Goal: Information Seeking & Learning: Learn about a topic

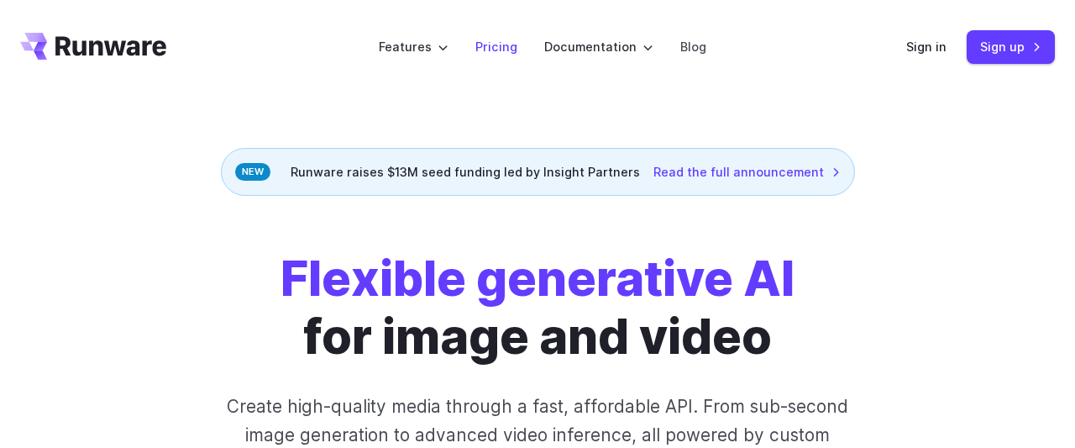
click at [523, 45] on li "Pricing" at bounding box center [496, 47] width 69 height 46
click at [511, 49] on link "Pricing" at bounding box center [496, 46] width 42 height 19
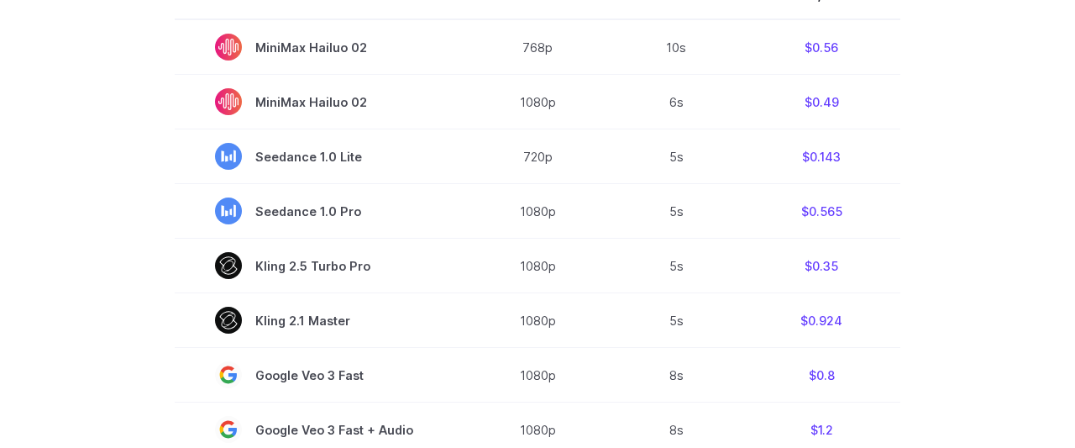
scroll to position [349, 0]
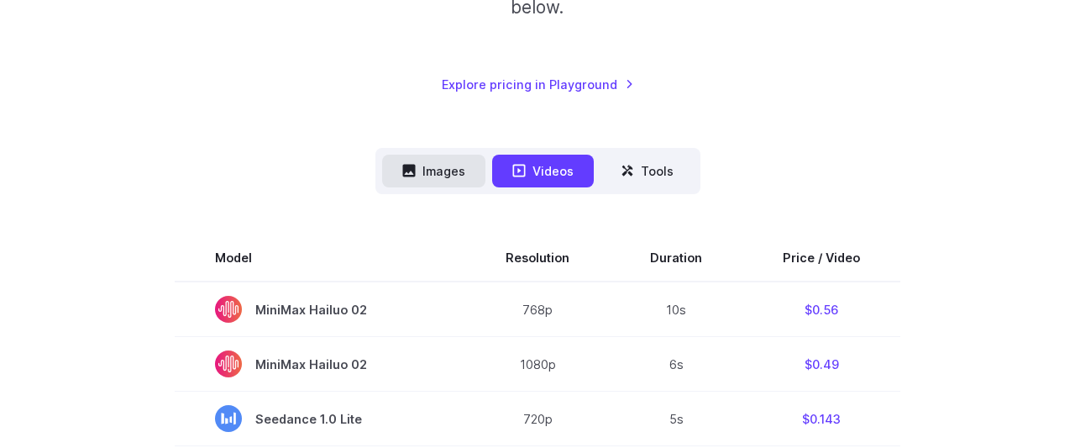
click at [428, 169] on button "Images" at bounding box center [433, 171] width 103 height 33
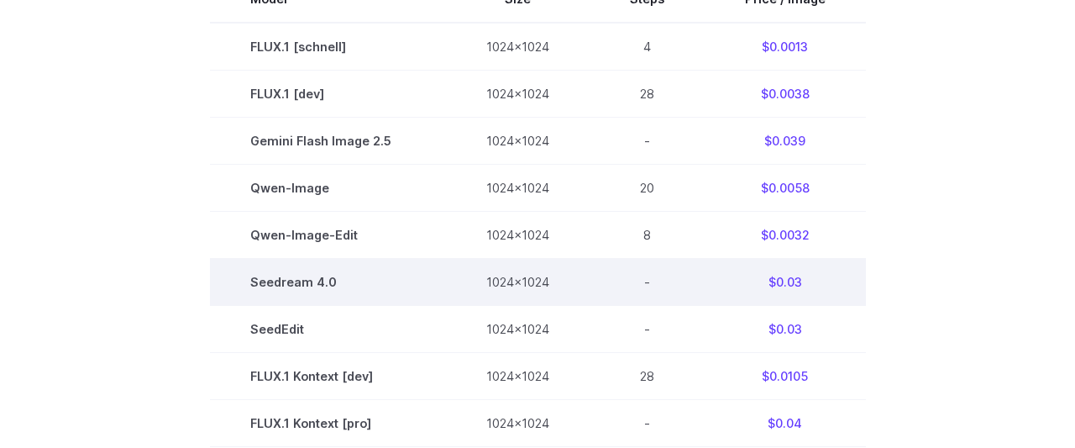
scroll to position [612, 0]
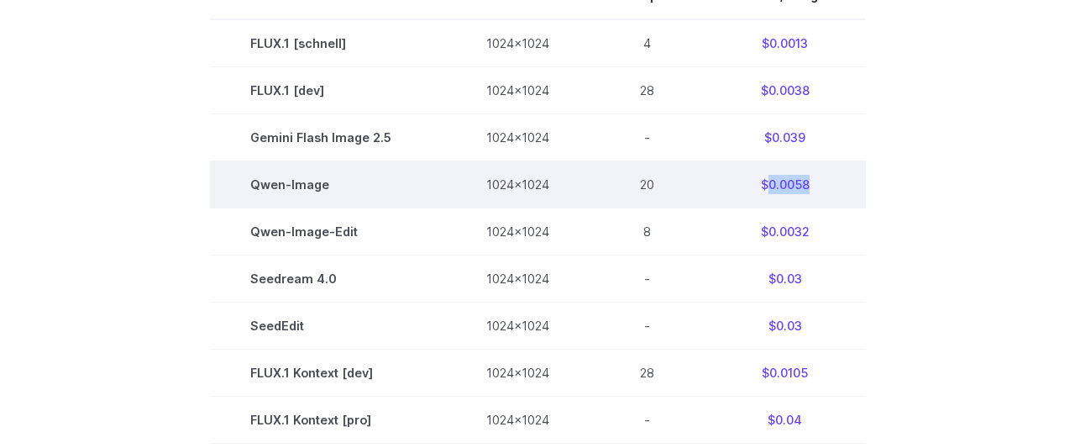
drag, startPoint x: 822, startPoint y: 186, endPoint x: 763, endPoint y: 187, distance: 58.8
click at [763, 187] on td "$0.0058" at bounding box center [785, 184] width 161 height 47
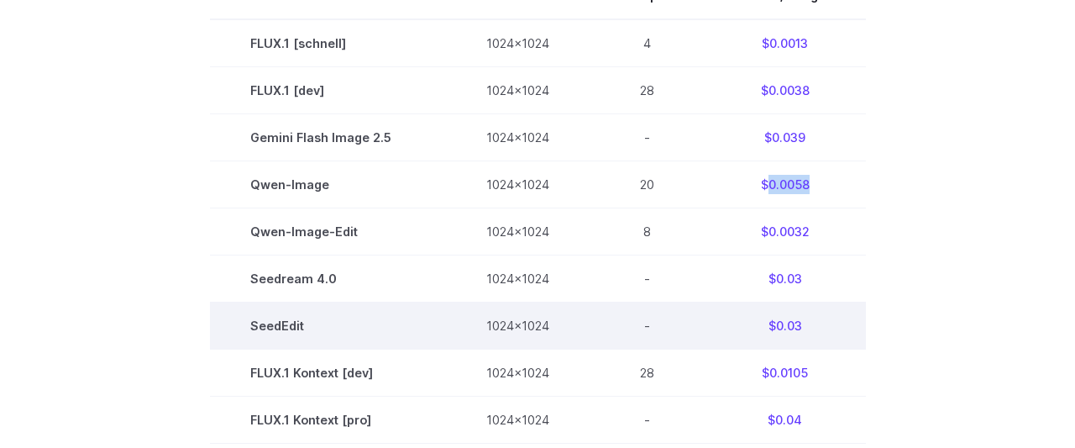
copy td "0.0058"
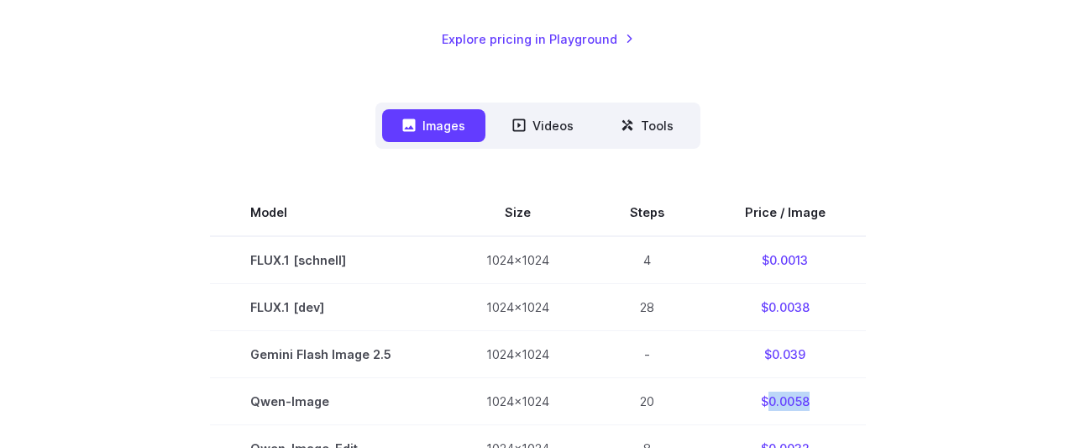
scroll to position [437, 0]
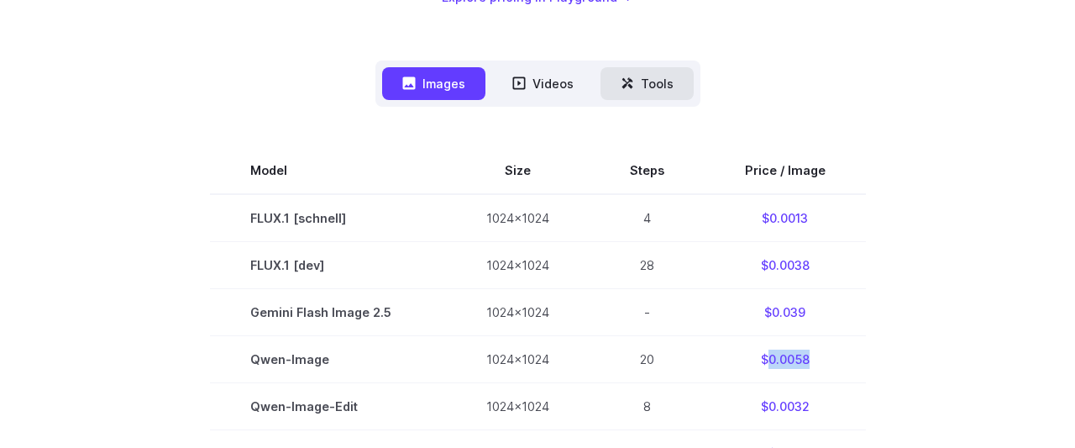
click at [648, 94] on button "Tools" at bounding box center [647, 83] width 93 height 33
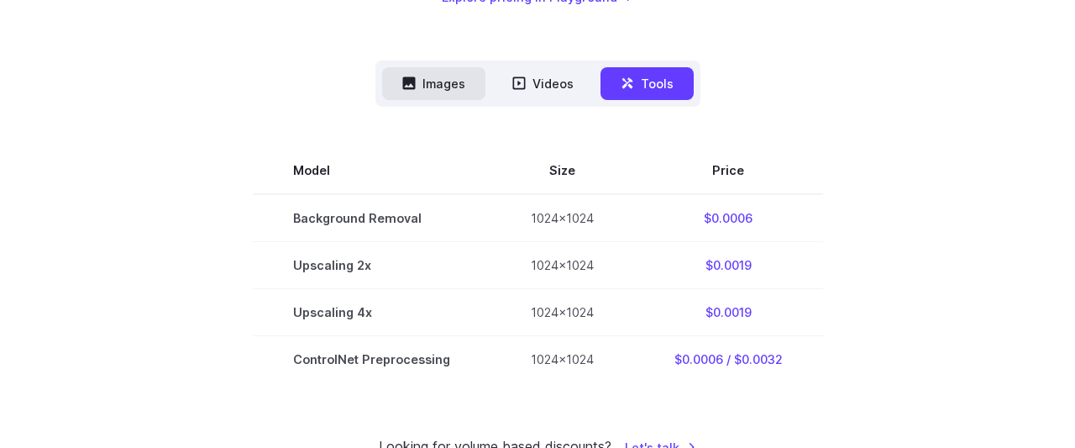
click at [449, 88] on button "Images" at bounding box center [433, 83] width 103 height 33
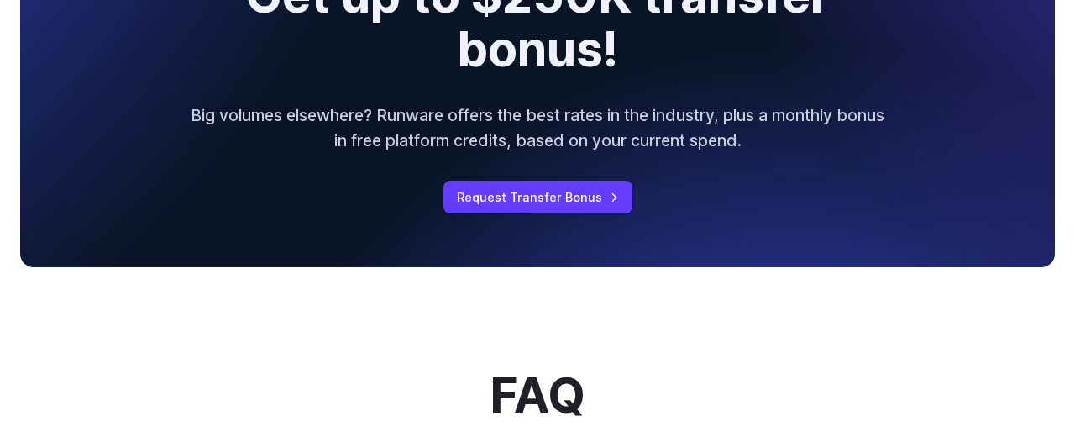
scroll to position [2184, 0]
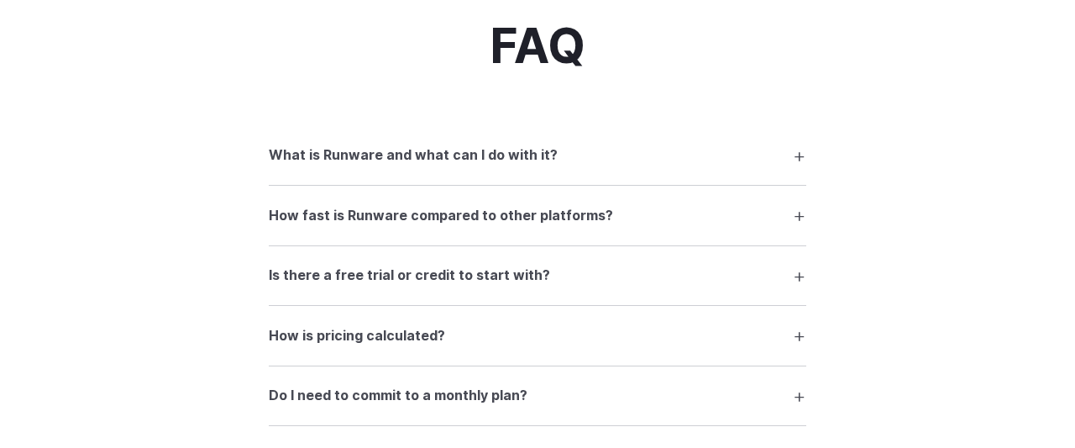
click at [625, 160] on summary "What is Runware and what can I do with it?" at bounding box center [538, 155] width 538 height 32
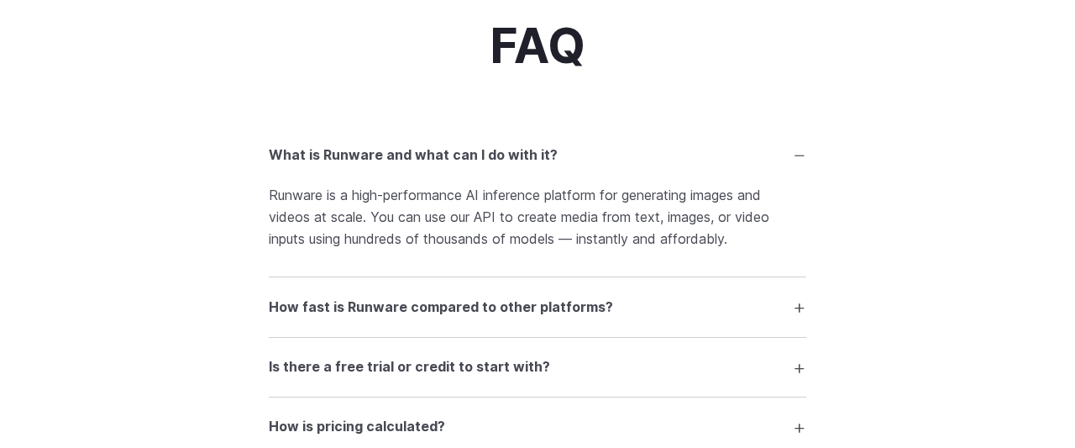
click at [599, 300] on summary "How fast is Runware compared to other platforms?" at bounding box center [538, 307] width 538 height 32
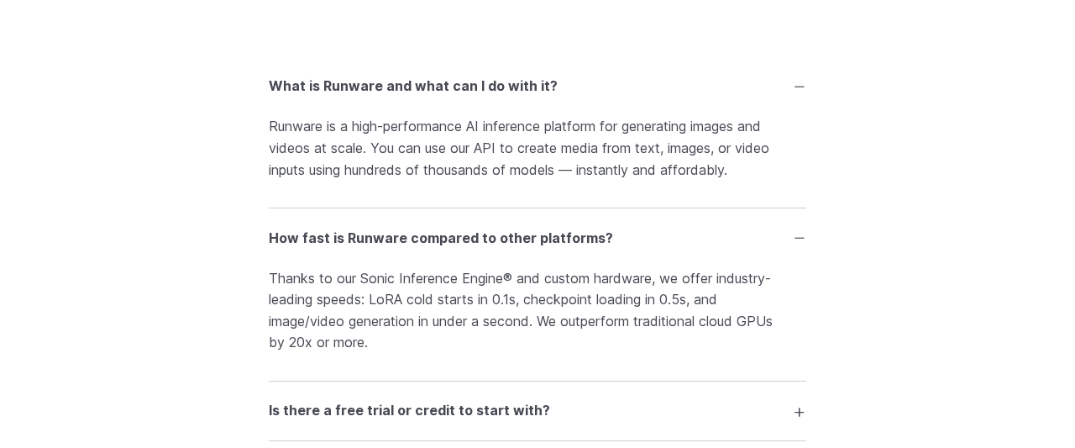
scroll to position [2359, 0]
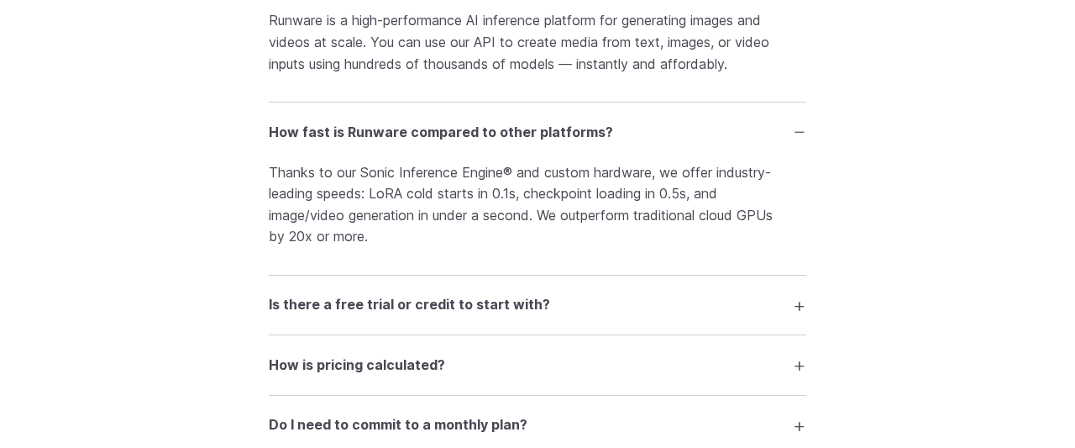
click at [537, 307] on summary "Is there a free trial or credit to start with?" at bounding box center [538, 305] width 538 height 32
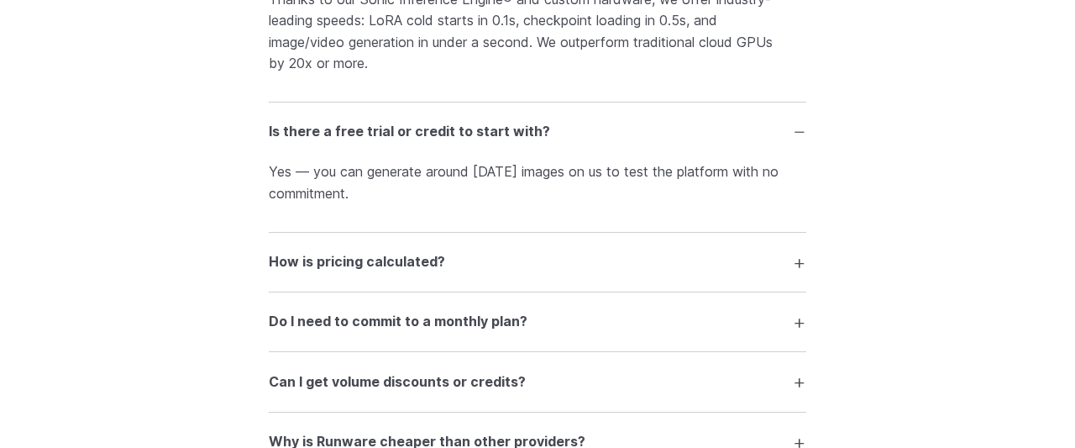
scroll to position [2534, 0]
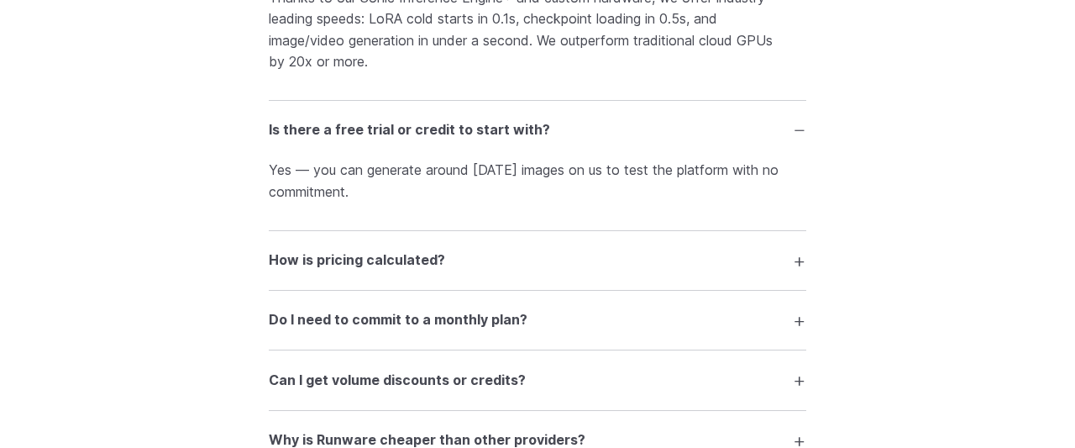
click at [542, 269] on summary "How is pricing calculated?" at bounding box center [538, 260] width 538 height 32
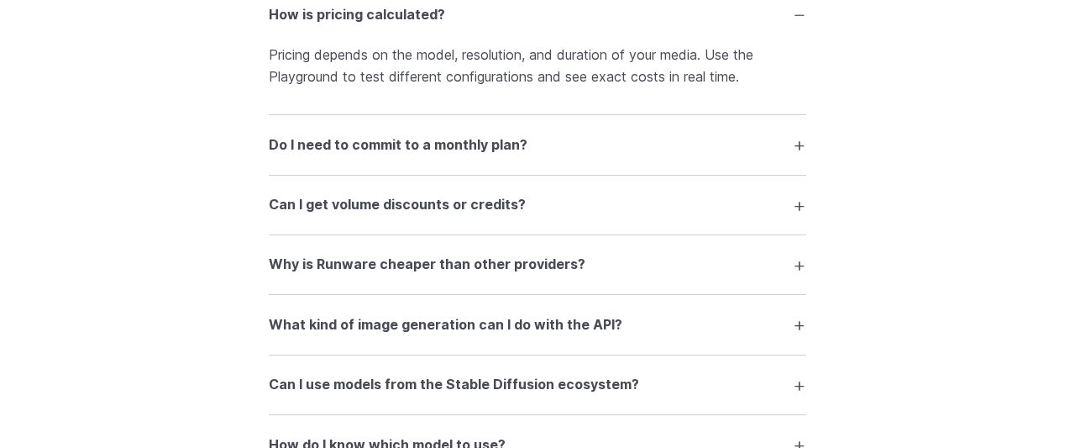
scroll to position [2796, 0]
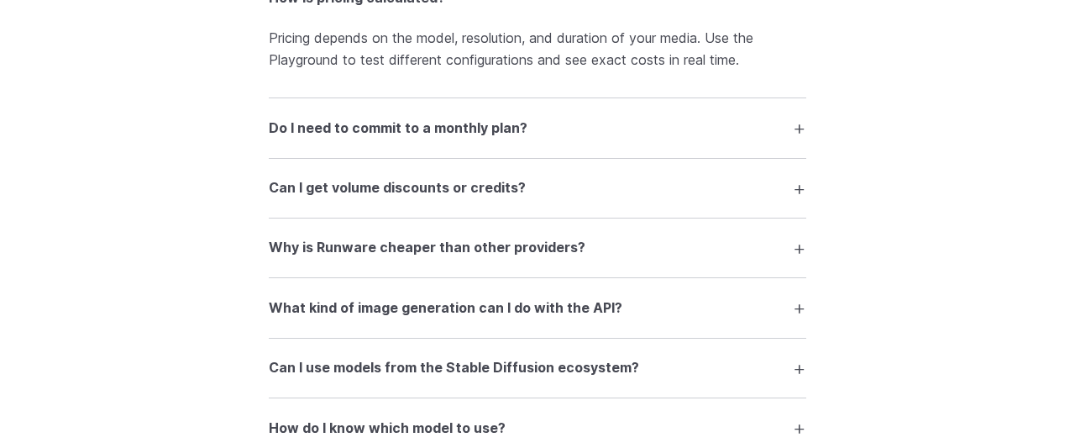
click at [551, 116] on details "Do I need to commit to a monthly plan? No. Runware operates on a pay-as-you-go …" at bounding box center [538, 128] width 538 height 60
click at [552, 136] on summary "Do I need to commit to a monthly plan?" at bounding box center [538, 128] width 538 height 32
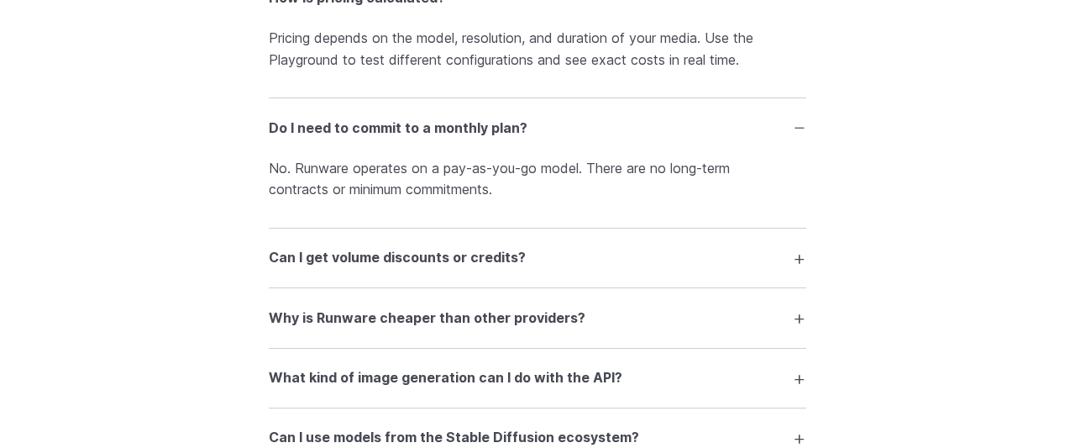
click at [552, 136] on summary "Do I need to commit to a monthly plan?" at bounding box center [538, 128] width 538 height 32
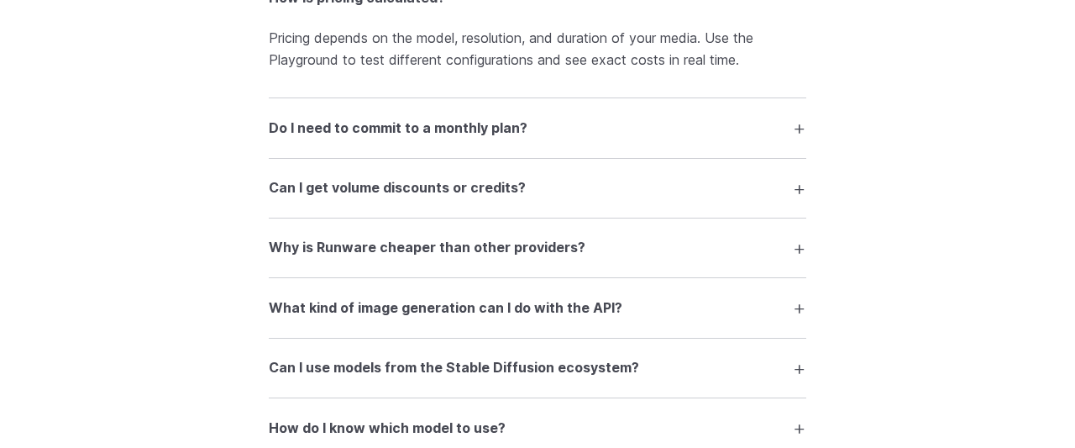
click at [532, 218] on details "Can I get volume discounts or credits? Yes. If you're generating media at scale…" at bounding box center [538, 189] width 538 height 60
click at [532, 201] on summary "Can I get volume discounts or credits?" at bounding box center [538, 188] width 538 height 32
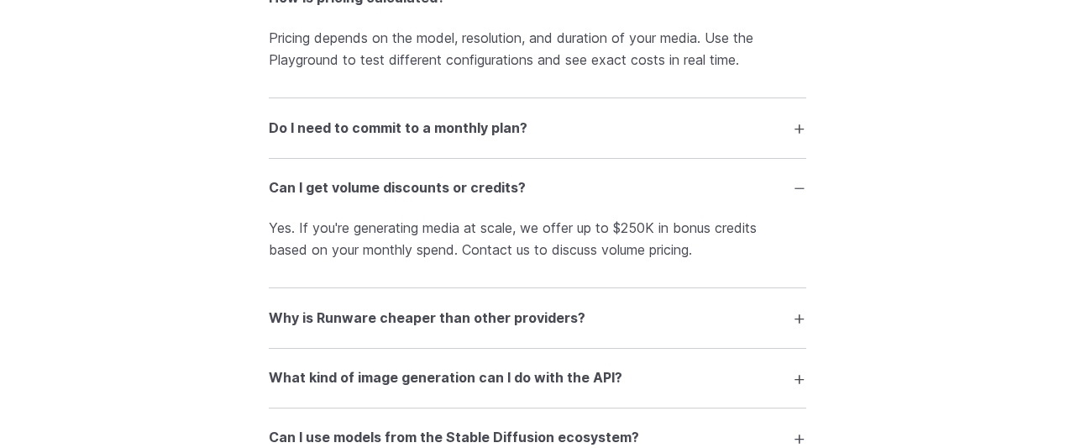
click at [537, 186] on summary "Can I get volume discounts or credits?" at bounding box center [538, 188] width 538 height 32
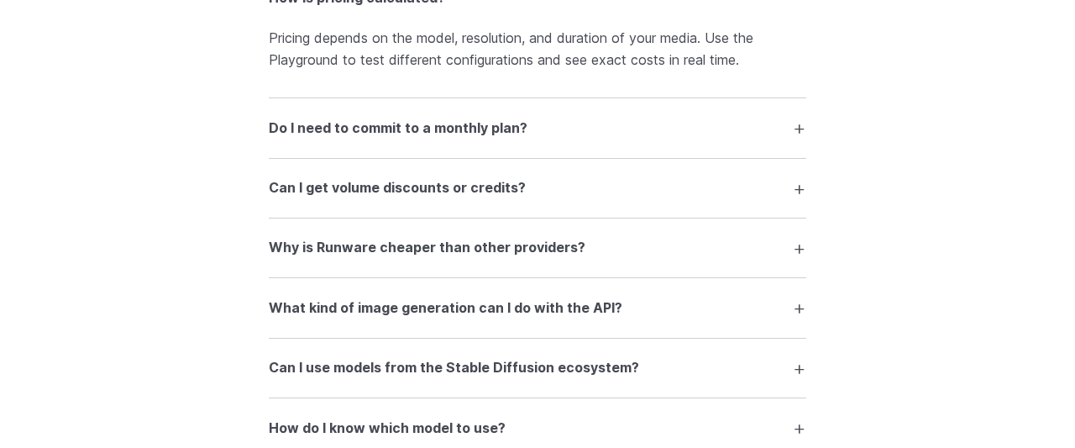
click at [502, 257] on h3 "Why is Runware cheaper than other providers?" at bounding box center [427, 248] width 317 height 22
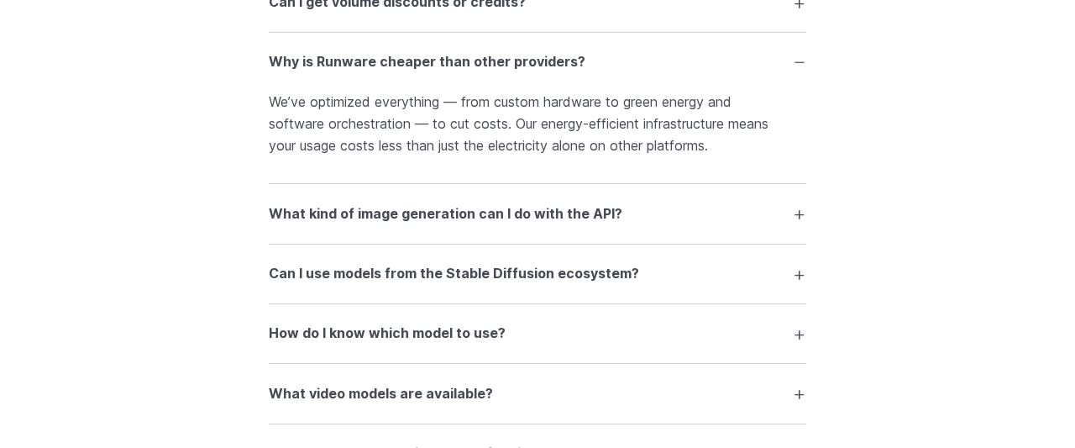
scroll to position [3058, 0]
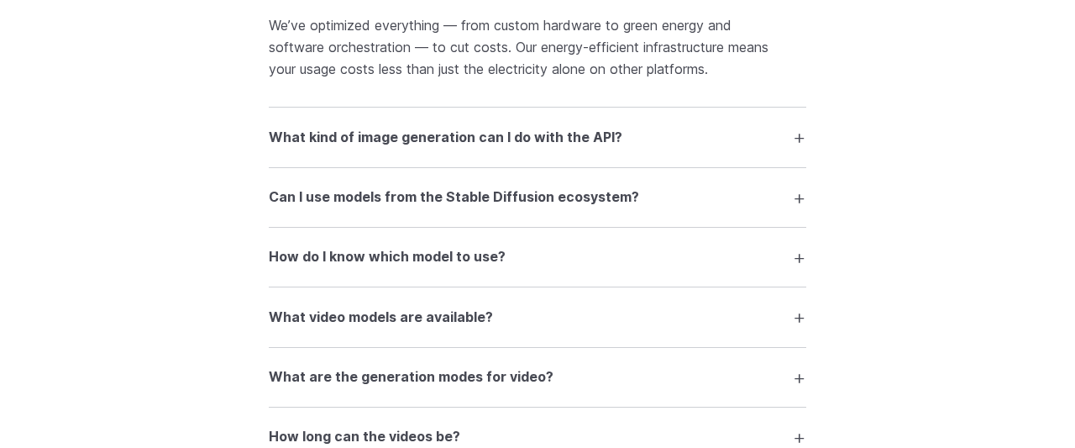
click at [600, 213] on summary "Can I use models from the Stable Diffusion ecosystem?" at bounding box center [538, 197] width 538 height 32
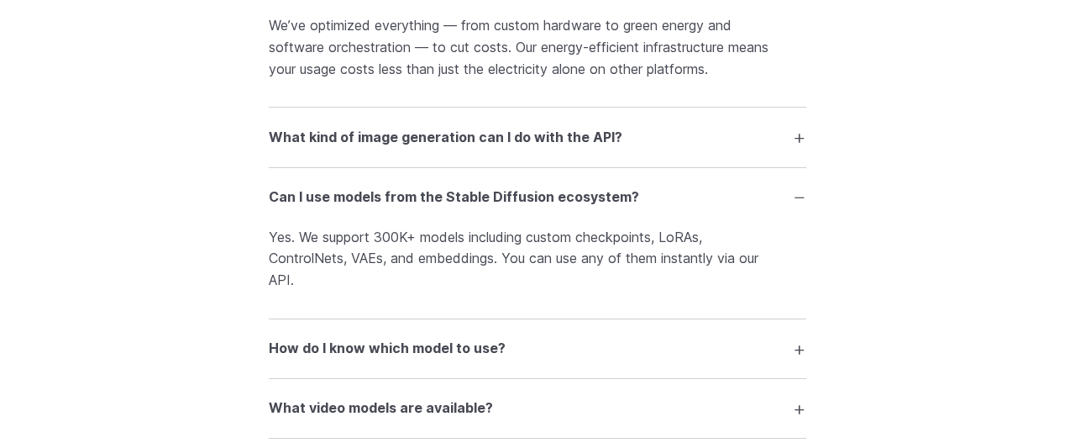
click at [600, 213] on summary "Can I use models from the Stable Diffusion ecosystem?" at bounding box center [538, 197] width 538 height 32
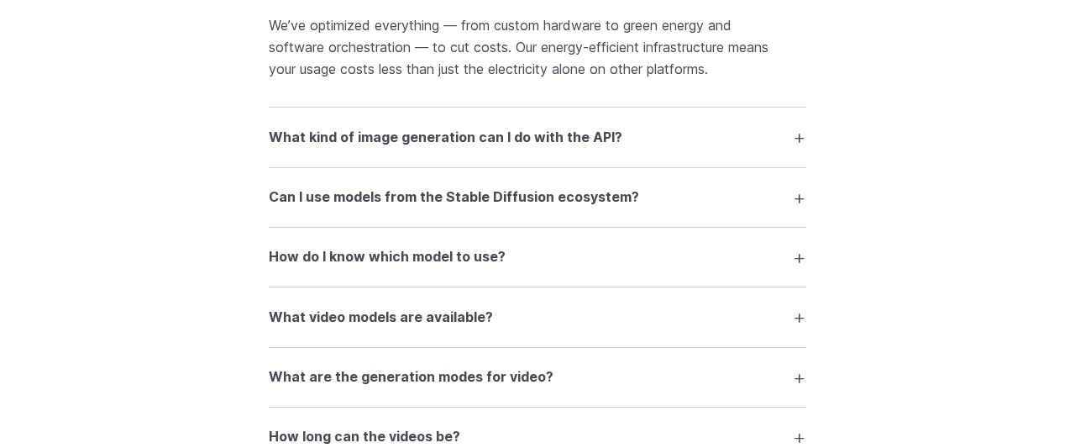
click at [557, 285] on details "How do I know which model to use? Our Playground lets you test any model before…" at bounding box center [538, 258] width 538 height 60
click at [554, 262] on summary "How do I know which model to use?" at bounding box center [538, 257] width 538 height 32
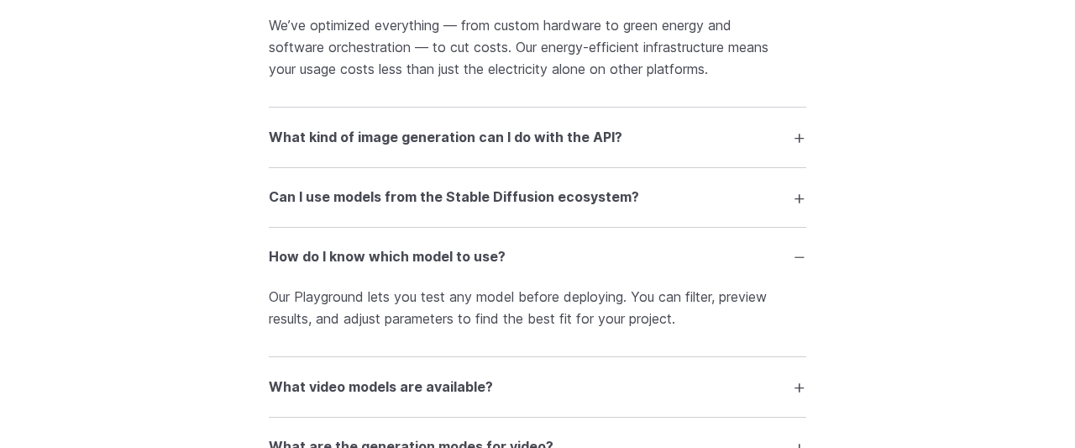
click at [554, 262] on summary "How do I know which model to use?" at bounding box center [538, 257] width 538 height 32
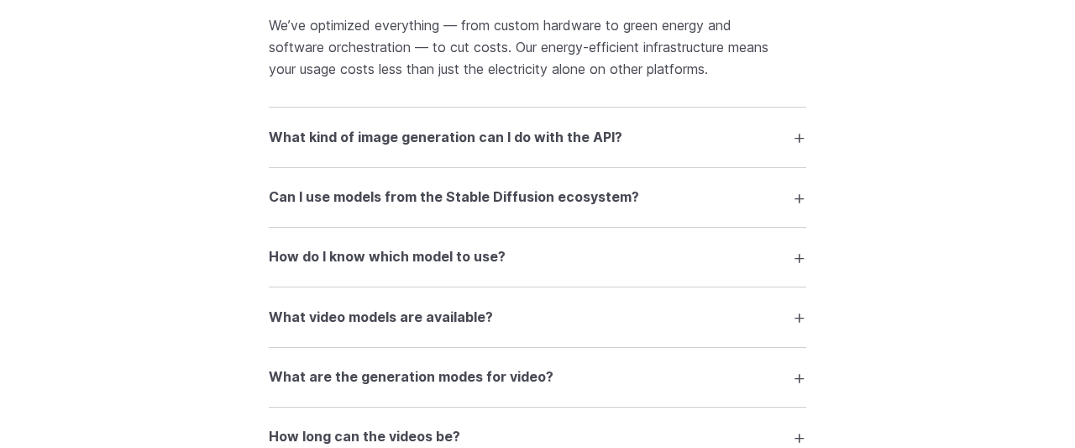
click at [539, 320] on summary "What video models are available?" at bounding box center [538, 317] width 538 height 32
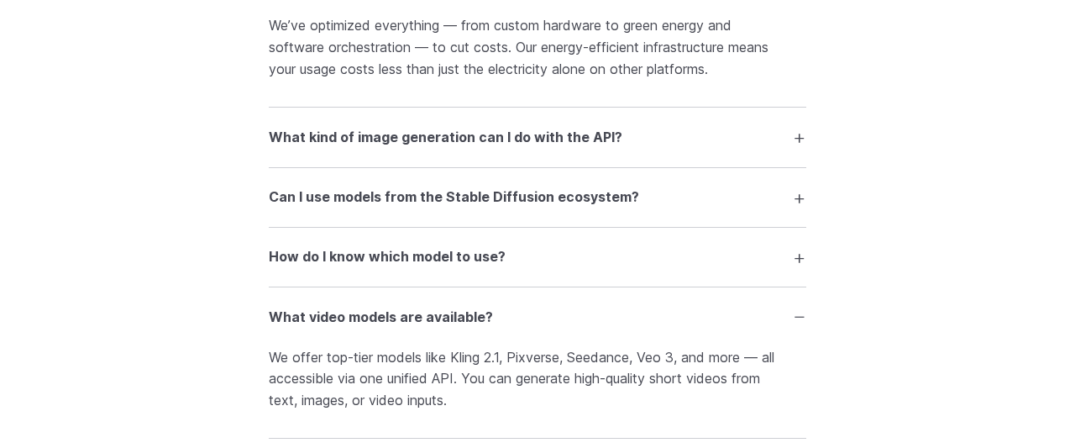
click at [539, 320] on summary "What video models are available?" at bounding box center [538, 317] width 538 height 32
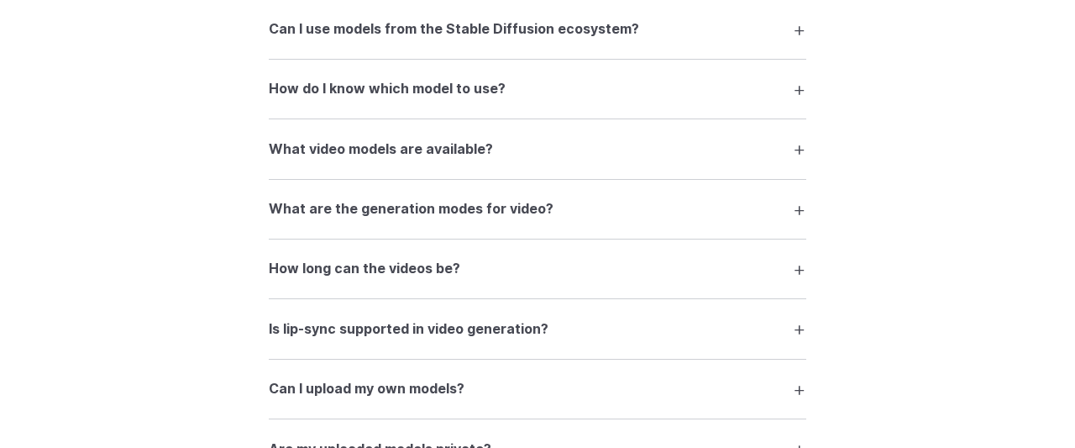
scroll to position [3233, 0]
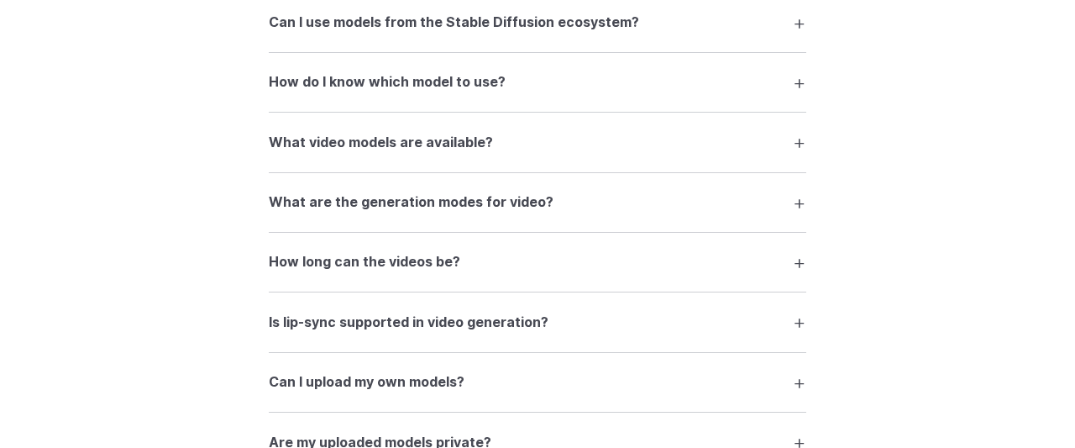
click at [533, 201] on h3 "What are the generation modes for video?" at bounding box center [411, 203] width 285 height 22
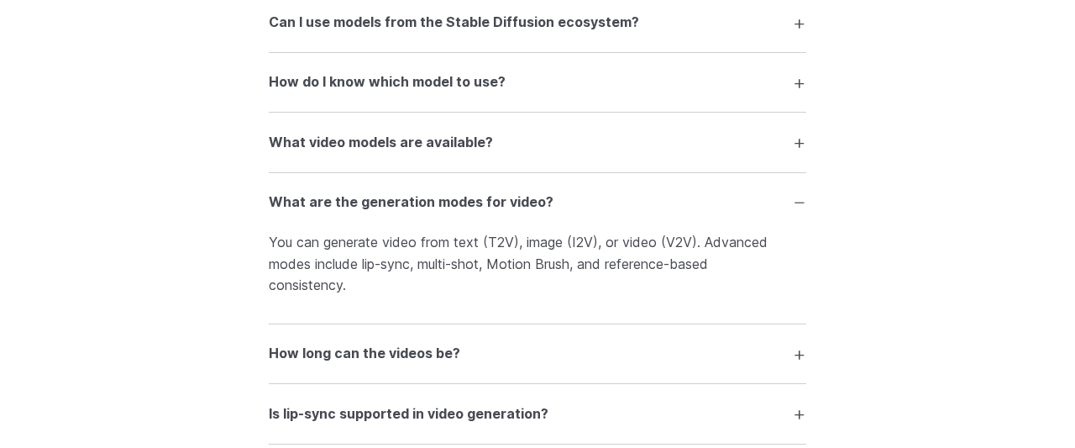
click at [533, 201] on h3 "What are the generation modes for video?" at bounding box center [411, 203] width 285 height 22
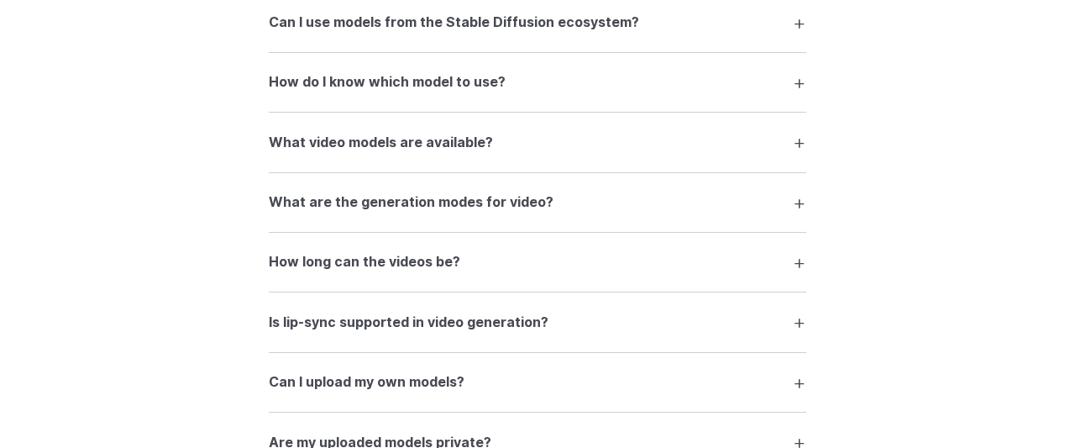
click at [498, 278] on summary "How long can the videos be?" at bounding box center [538, 262] width 538 height 32
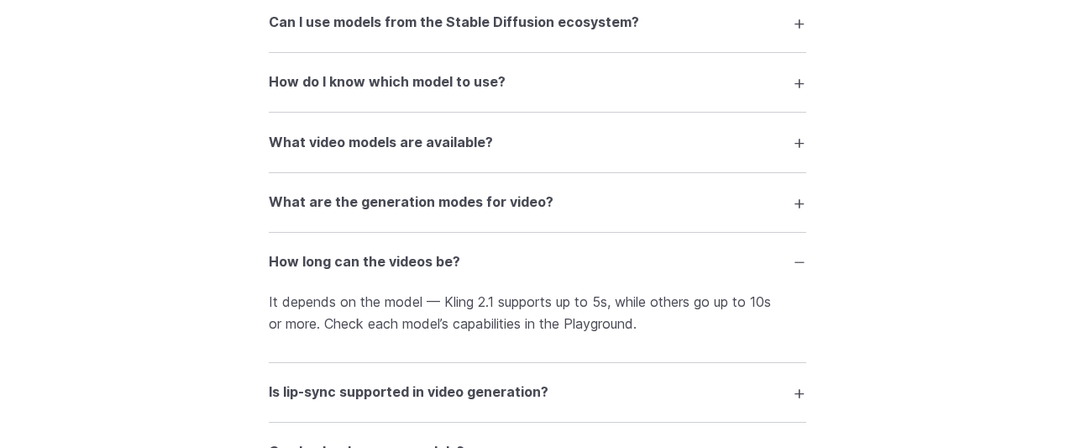
click at [532, 262] on summary "How long can the videos be?" at bounding box center [538, 262] width 538 height 32
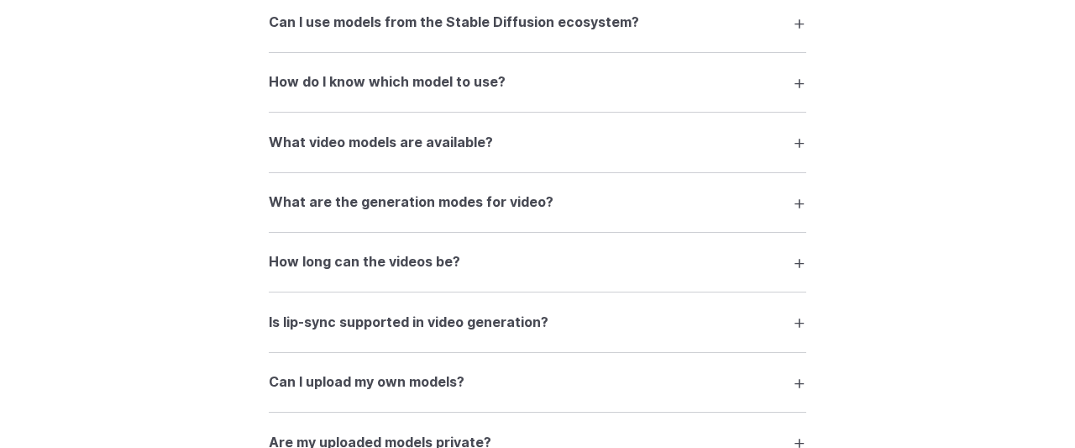
click at [535, 316] on summary "Is lip-sync supported in video generation?" at bounding box center [538, 322] width 538 height 32
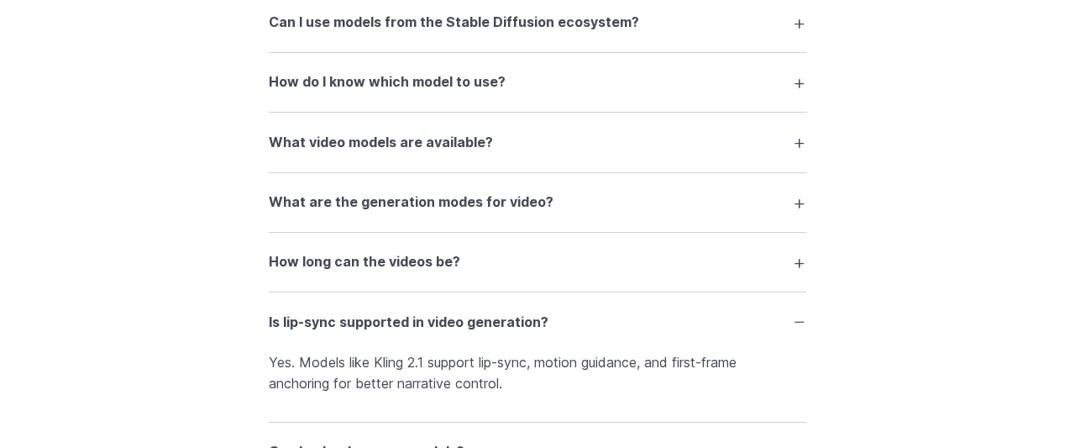
click at [535, 316] on summary "Is lip-sync supported in video generation?" at bounding box center [538, 322] width 538 height 32
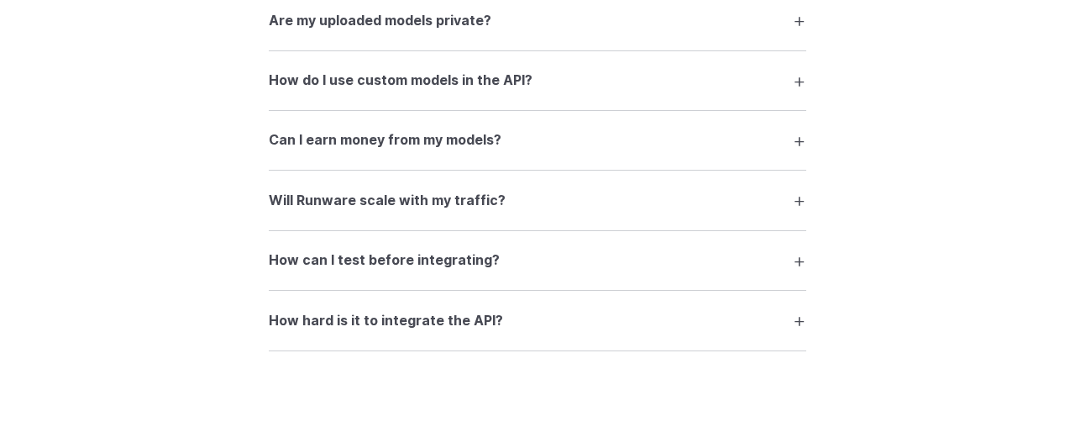
scroll to position [3669, 0]
